Goal: Complete application form

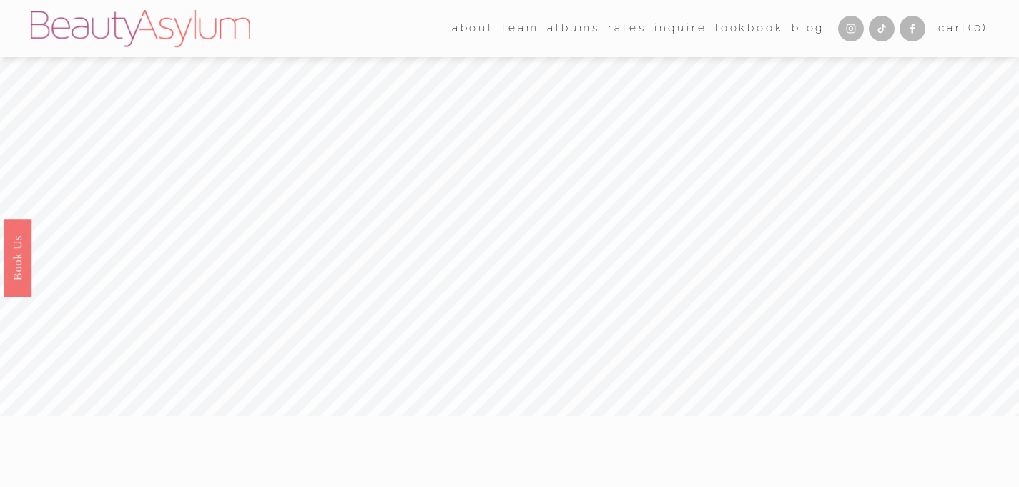
click at [685, 29] on link "Inquire" at bounding box center [681, 29] width 53 height 22
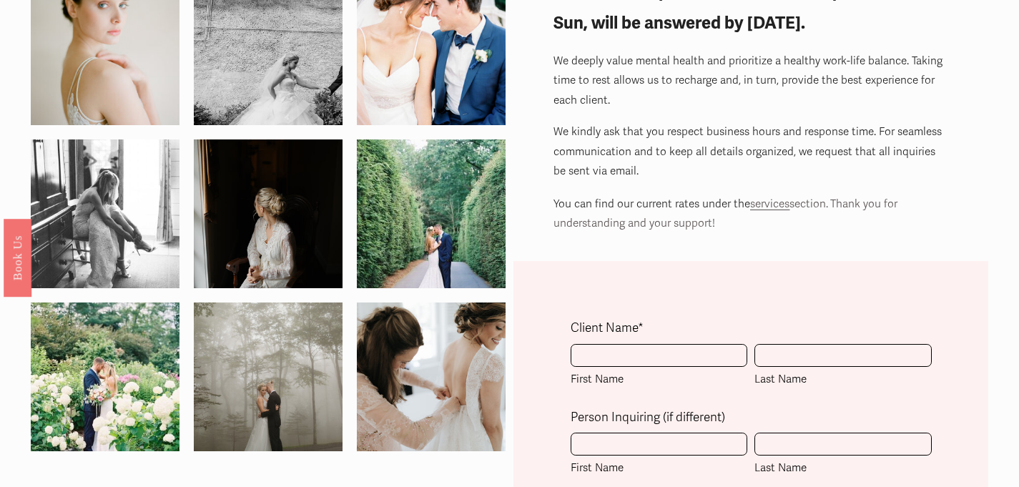
scroll to position [134, 0]
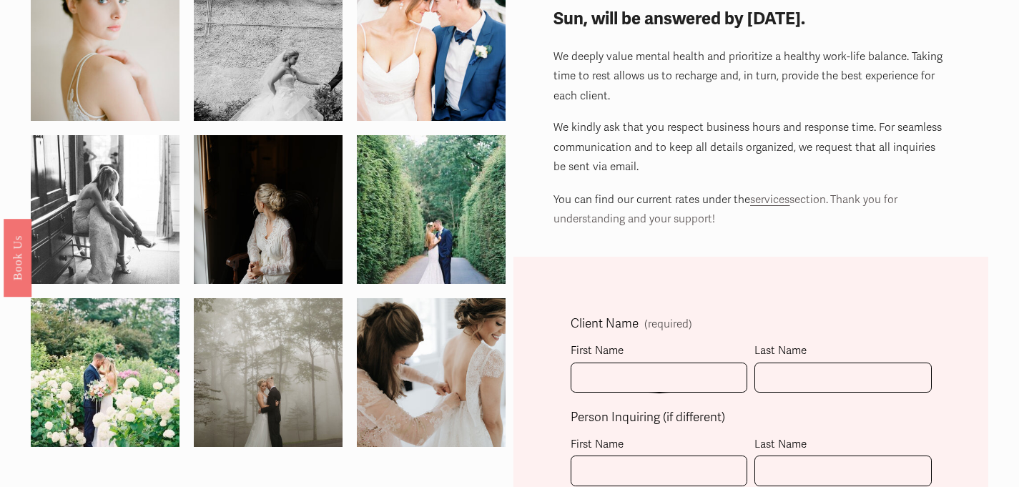
click at [619, 349] on div "First Name" at bounding box center [659, 351] width 177 height 21
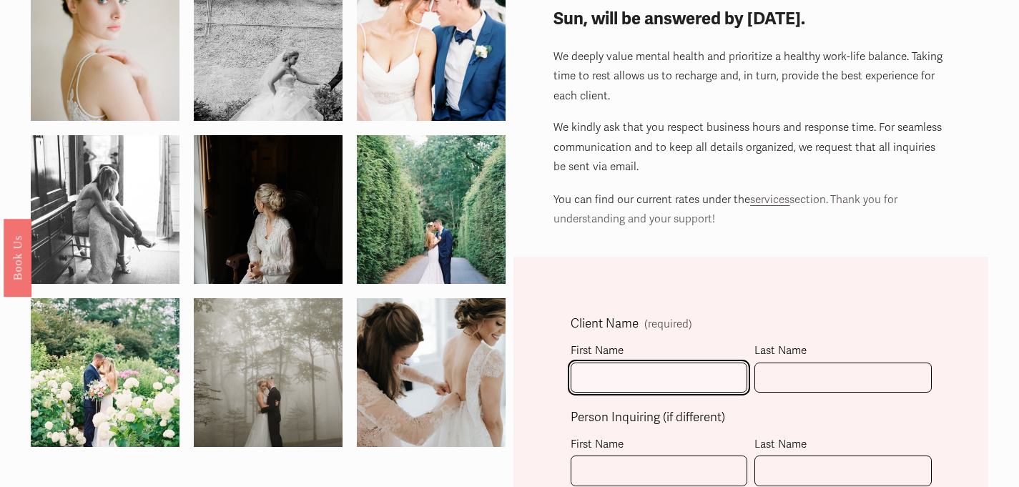
click at [619, 363] on input "First Name" at bounding box center [659, 378] width 177 height 31
type input "[PERSON_NAME]"
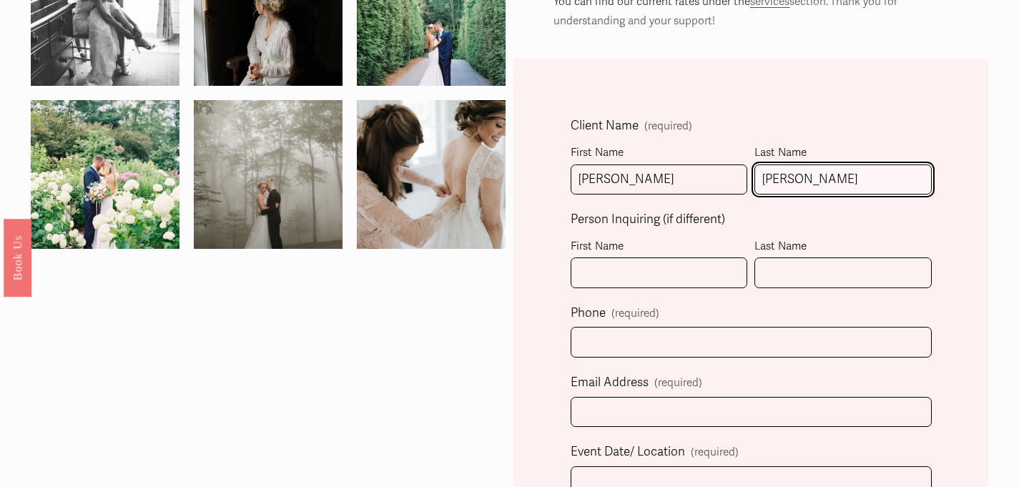
scroll to position [351, 0]
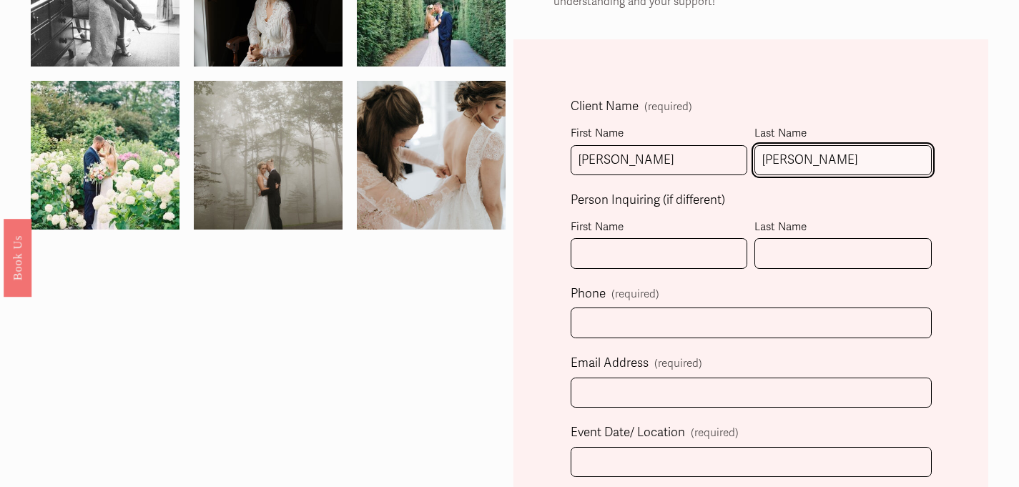
type input "[PERSON_NAME]"
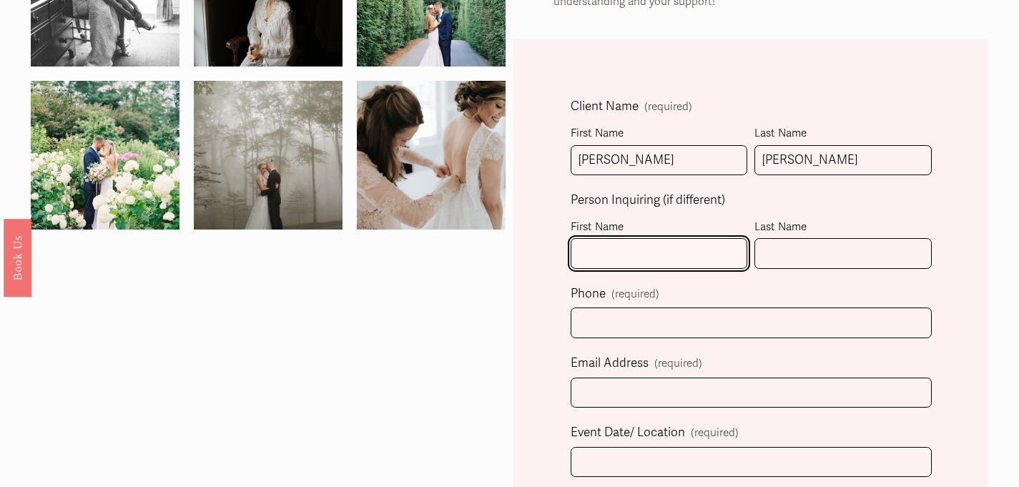
click at [637, 260] on input "First Name" at bounding box center [659, 253] width 177 height 31
type input "[PERSON_NAME]"
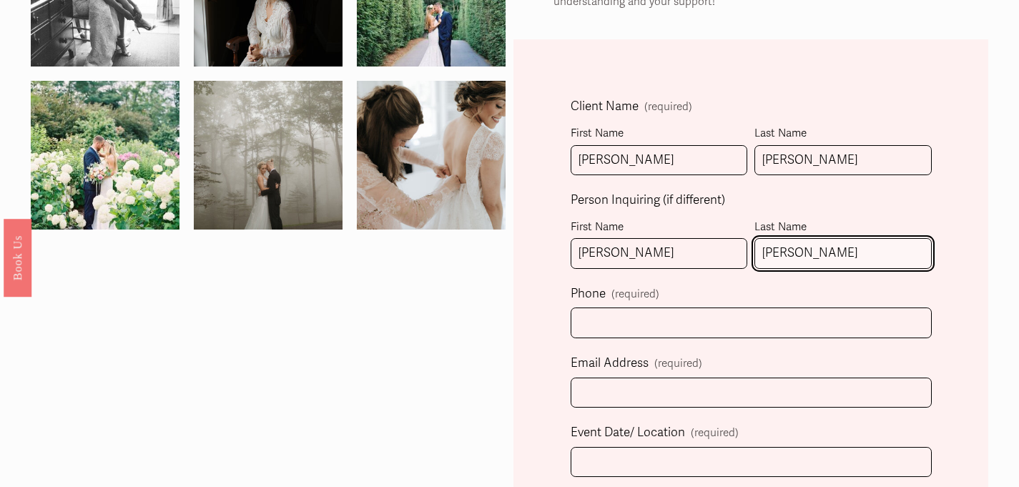
type input "[PERSON_NAME]"
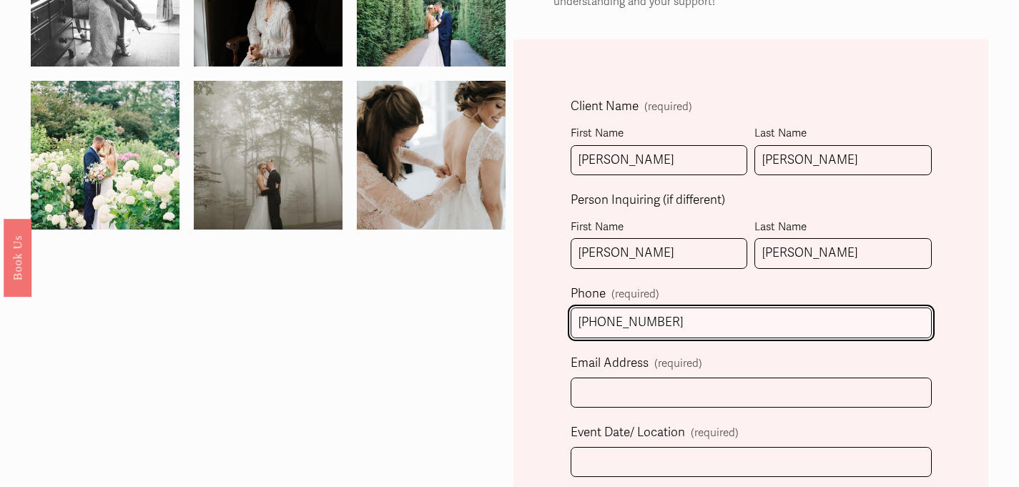
type input "[PHONE_NUMBER]"
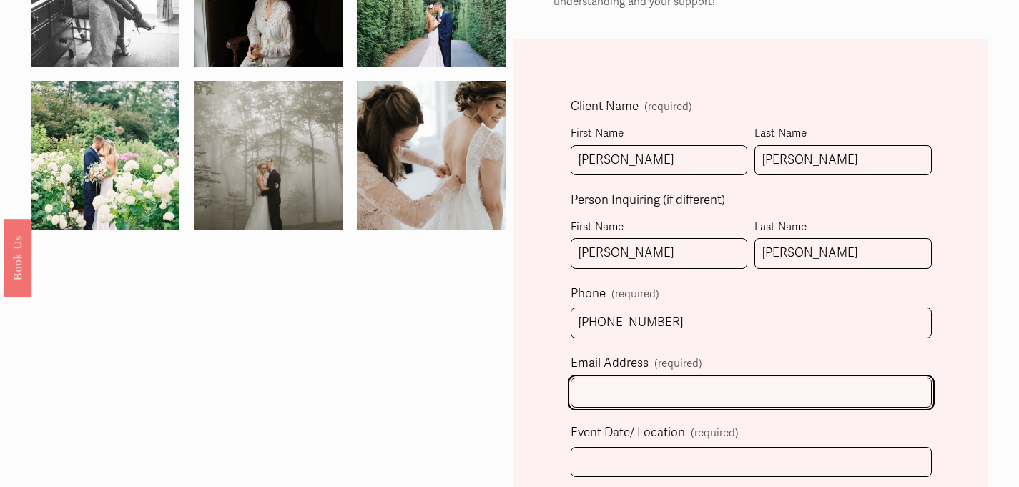
click at [643, 398] on input "Email Address (required)" at bounding box center [751, 393] width 361 height 31
type input "[EMAIL_ADDRESS][DOMAIN_NAME]"
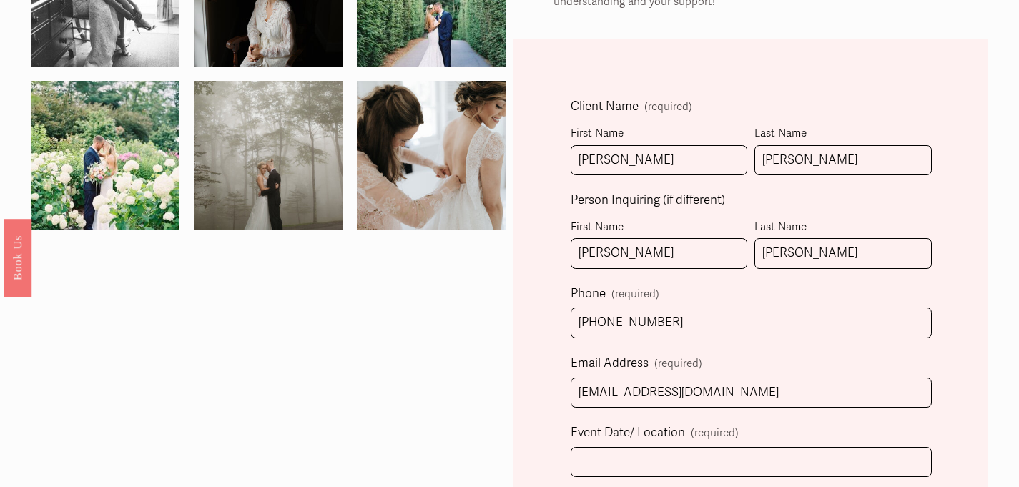
select select "[GEOGRAPHIC_DATA], [GEOGRAPHIC_DATA]"
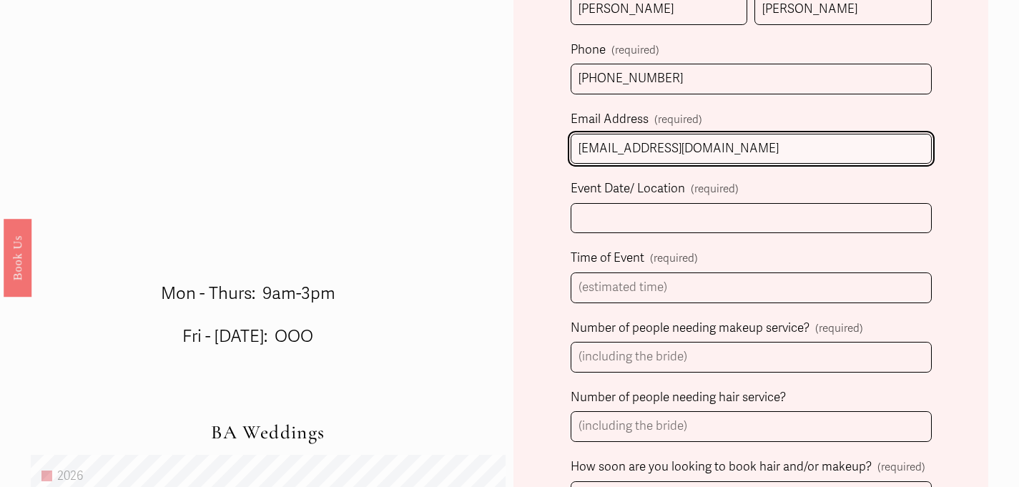
scroll to position [597, 0]
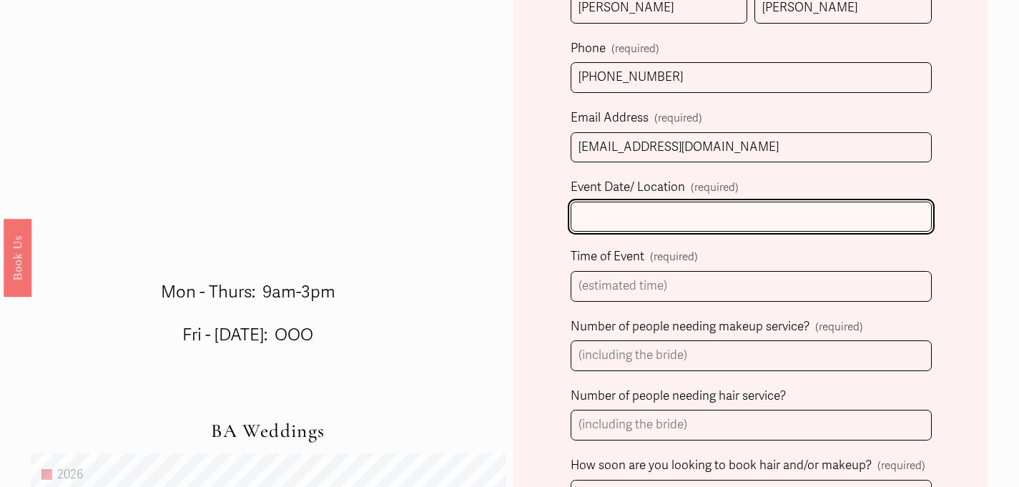
click at [607, 216] on input "Event Date/ Location (required)" at bounding box center [751, 217] width 361 height 31
type input "[DATE]/ Home"
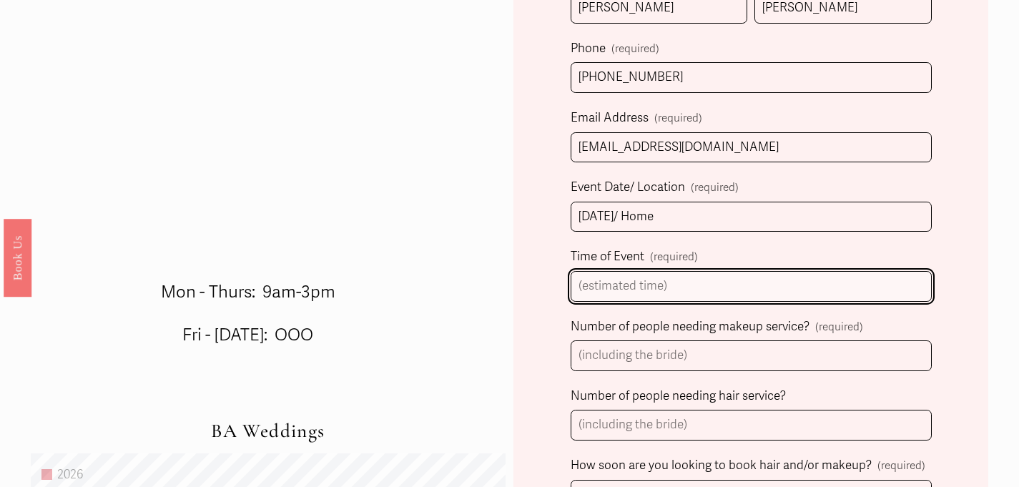
click at [627, 291] on input "Time of Event (required)" at bounding box center [751, 286] width 361 height 31
type input "7am"
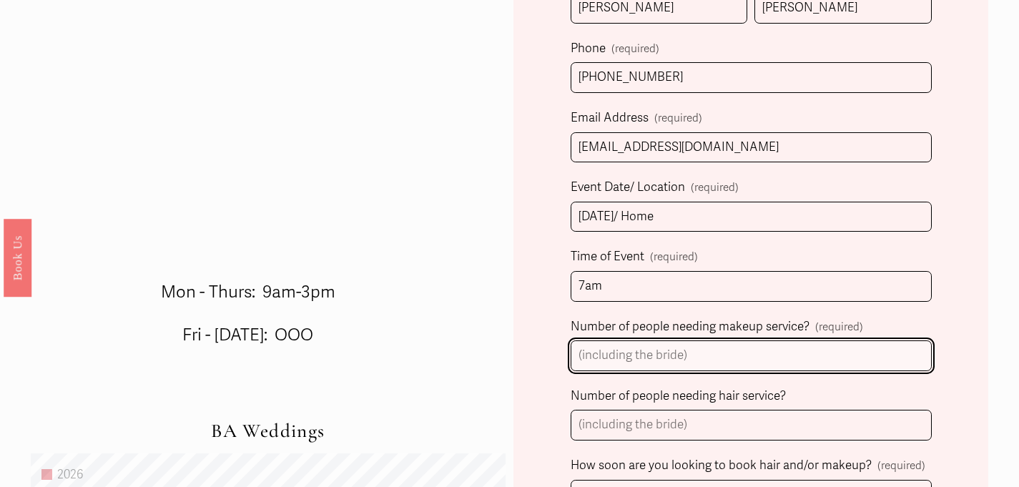
click at [642, 361] on input "Number of people needing makeup service? (required)" at bounding box center [751, 356] width 361 height 31
type input "3"
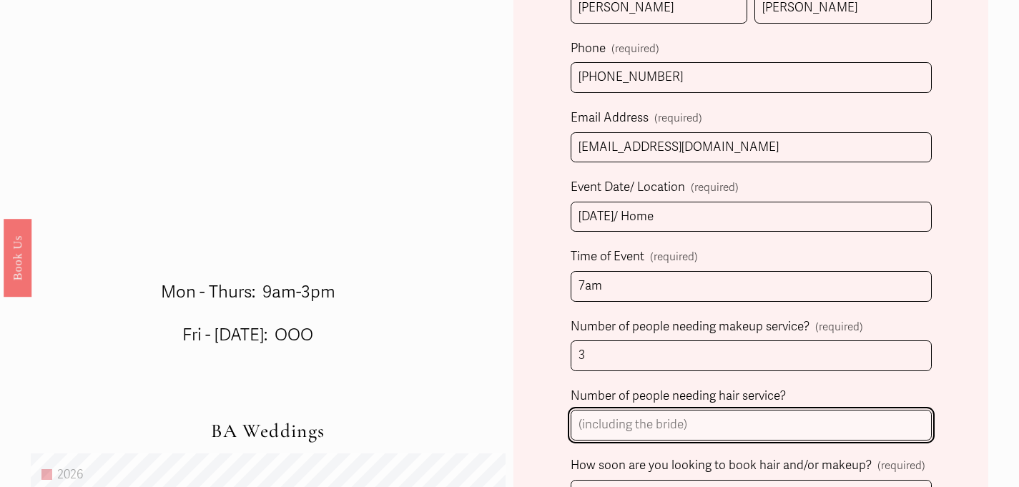
click at [618, 428] on input "Number of people needing hair service?" at bounding box center [751, 425] width 361 height 31
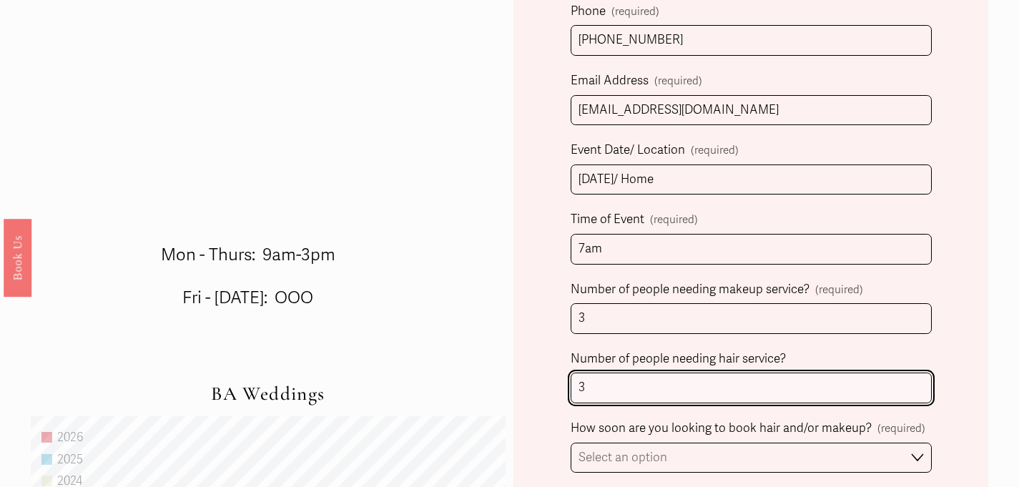
scroll to position [826, 0]
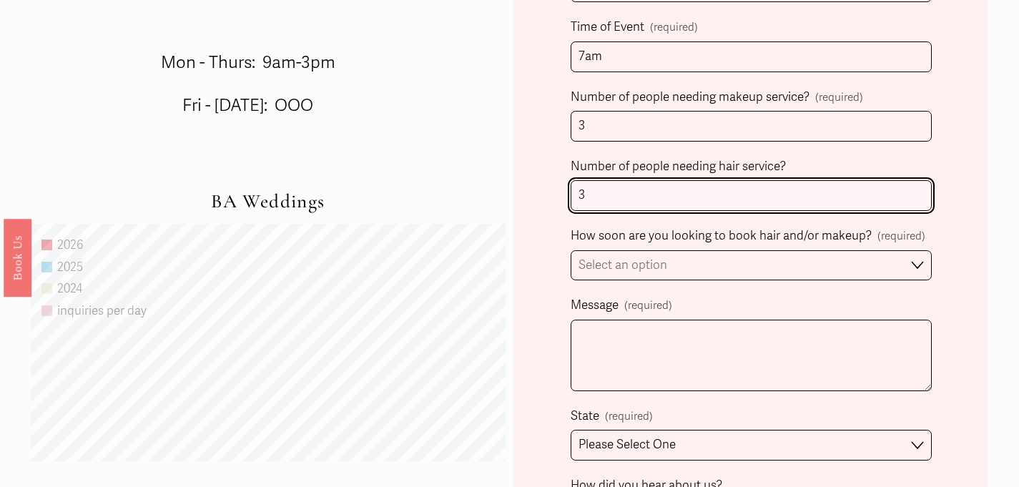
type input "3"
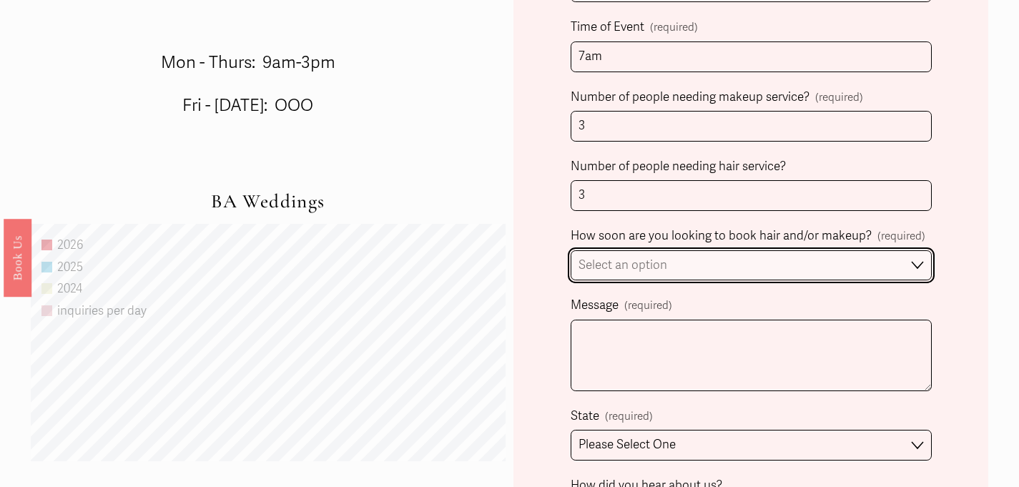
click at [650, 268] on select "Select an option Immediately 1-2 weeks I'm looking for information & not ready …" at bounding box center [751, 265] width 361 height 31
select select "1-2 weeks"
click at [571, 252] on select "Select an option Immediately 1-2 weeks I'm looking for information & not ready …" at bounding box center [751, 265] width 361 height 31
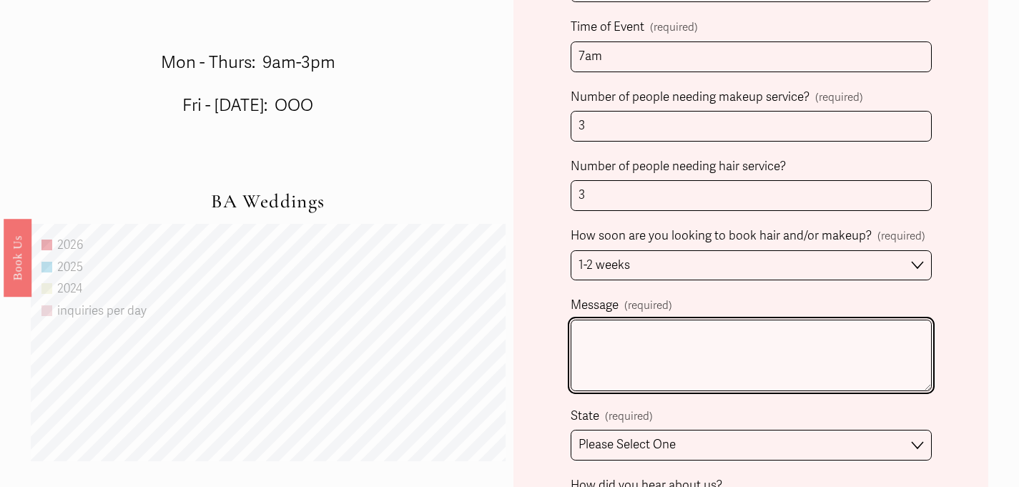
click at [635, 335] on textarea "Message (required)" at bounding box center [751, 356] width 361 height 72
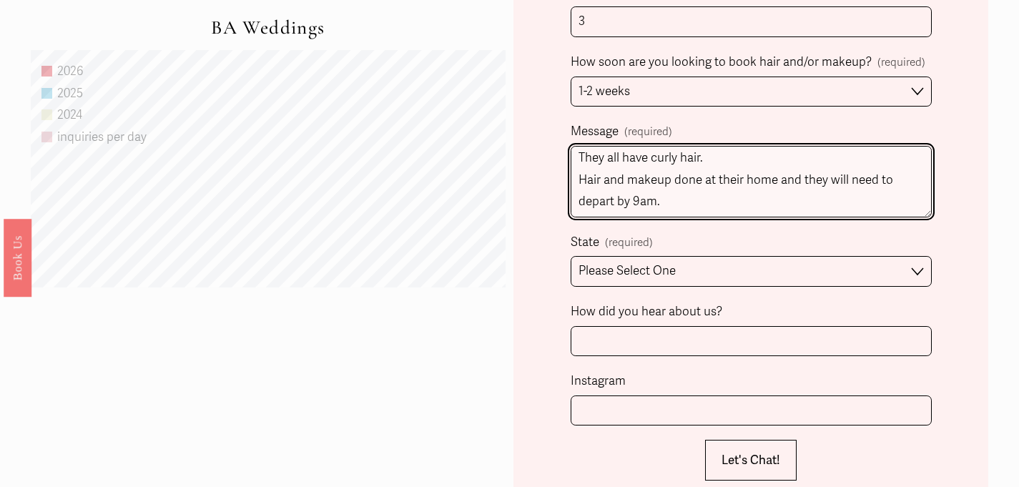
scroll to position [1023, 0]
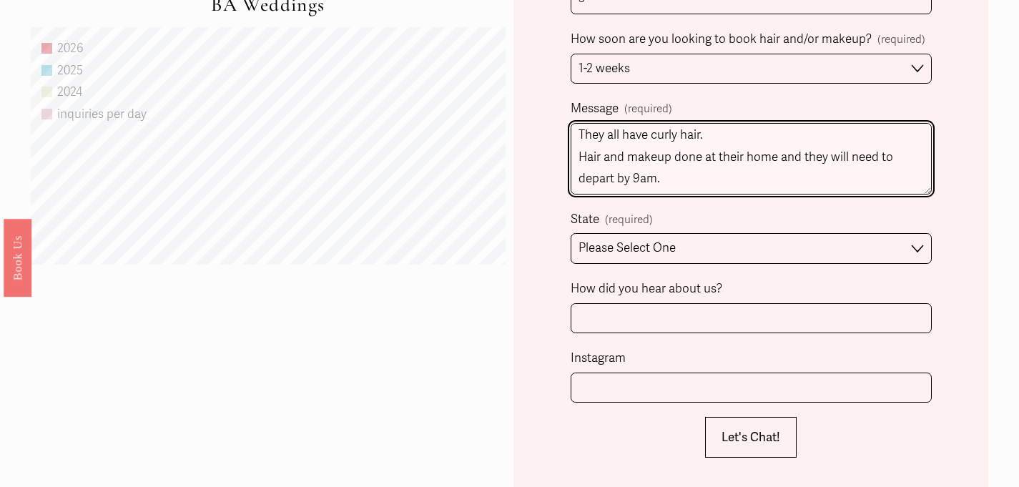
type textarea "Hi! This is for a bat mitzvah mother and her twin daughters. The girls will req…"
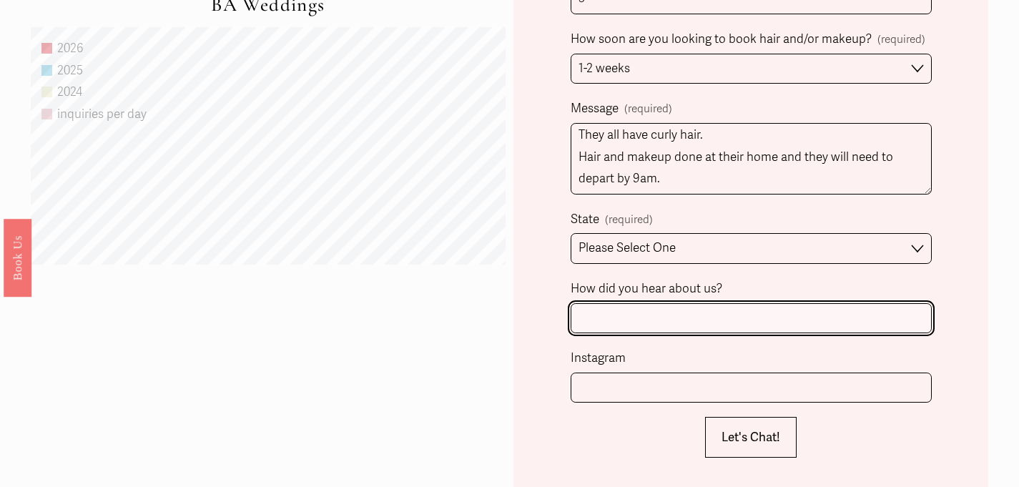
click at [674, 323] on input "How did you hear about us?" at bounding box center [751, 318] width 361 height 31
type input "referral"
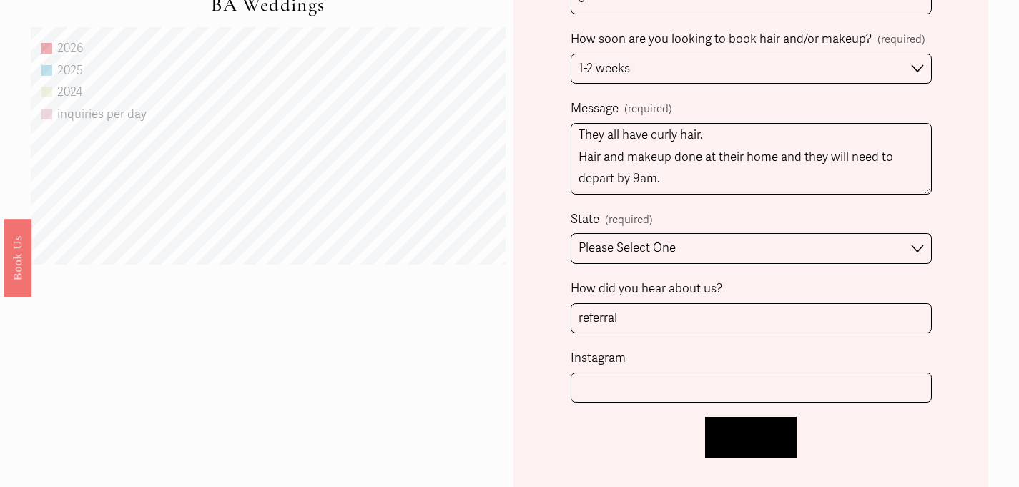
click at [743, 442] on span "Let's Chat!" at bounding box center [751, 437] width 59 height 15
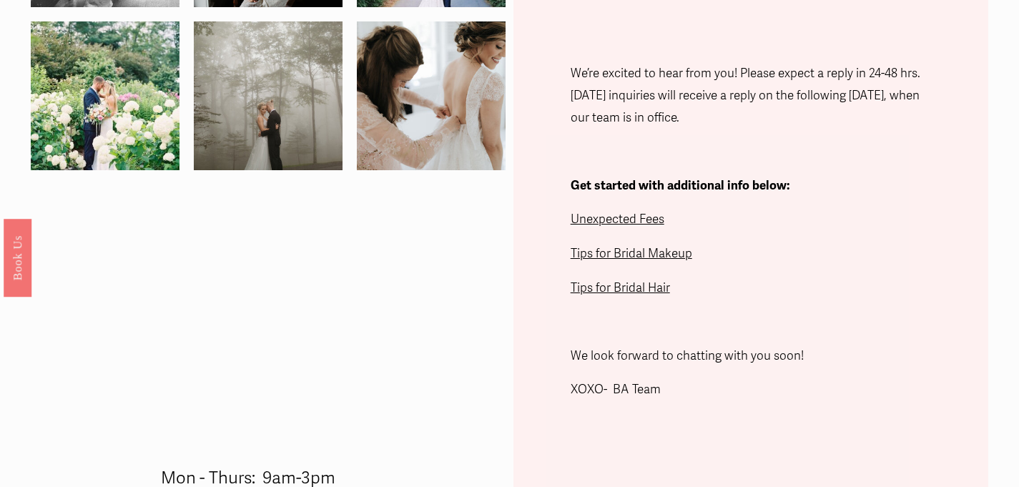
scroll to position [408, 0]
